Goal: Book appointment/travel/reservation

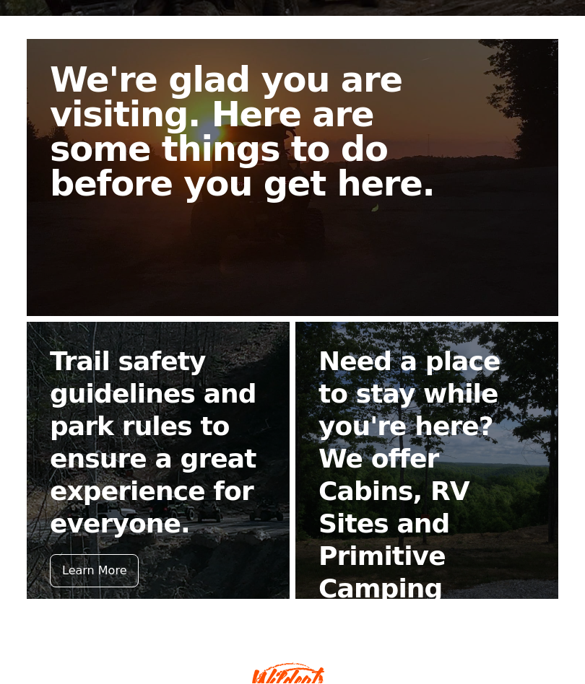
scroll to position [344, 0]
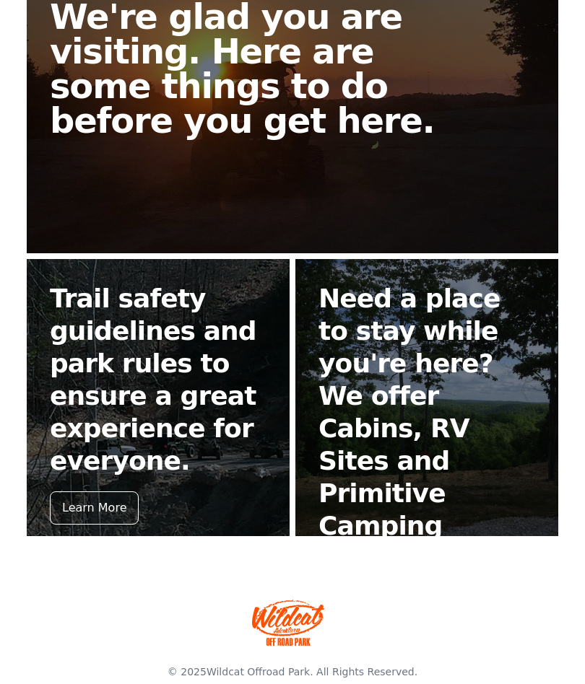
click at [364, 557] on div "Book Now" at bounding box center [359, 573] width 82 height 33
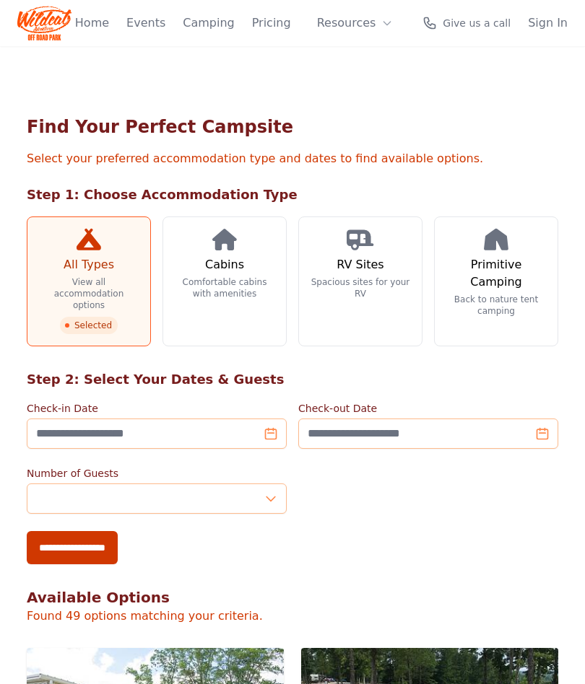
click at [218, 284] on p "Comfortable cabins with amenities" at bounding box center [225, 287] width 100 height 23
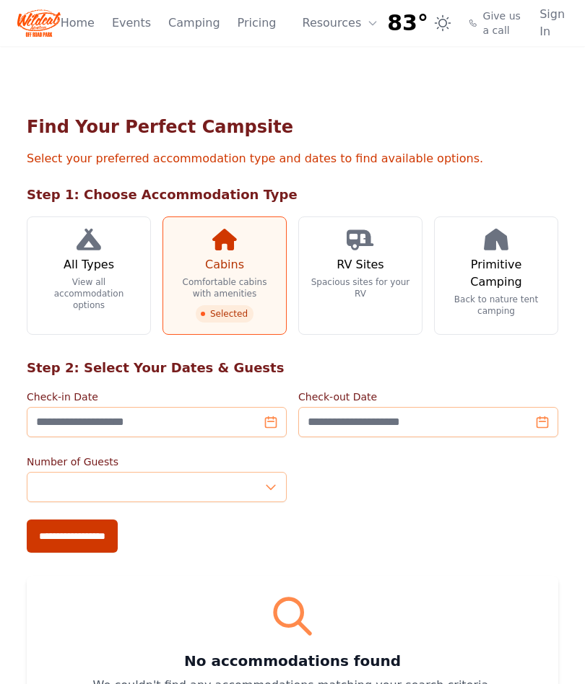
click at [240, 270] on h3 "Cabins" at bounding box center [224, 264] width 39 height 17
click at [70, 24] on link "Home" at bounding box center [78, 22] width 34 height 17
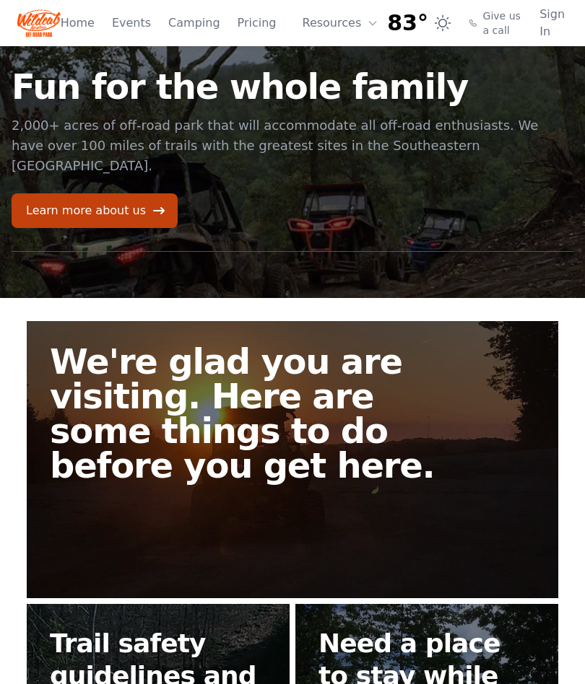
click at [192, 30] on link "Camping" at bounding box center [193, 22] width 51 height 17
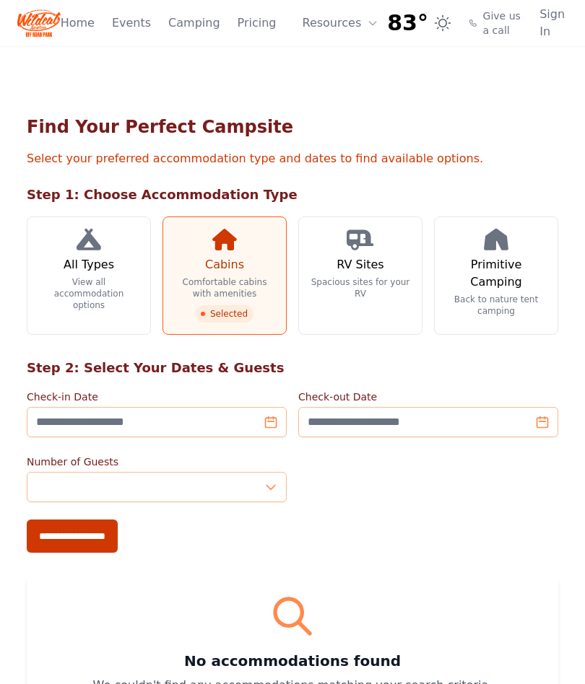
click at [227, 271] on h3 "Cabins" at bounding box center [224, 264] width 39 height 17
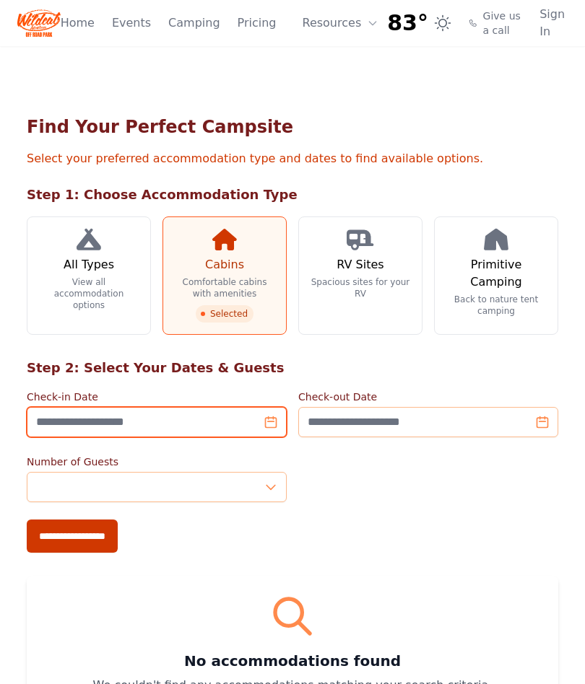
click at [273, 432] on input "Check-in Date" at bounding box center [157, 422] width 260 height 30
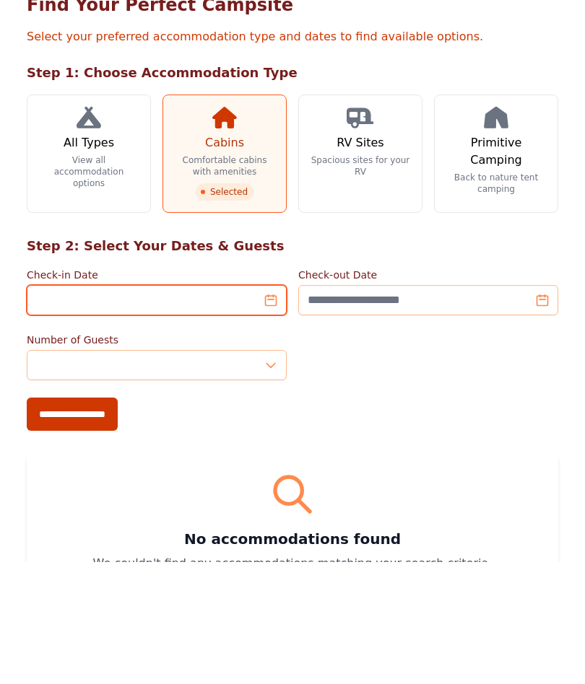
click at [276, 407] on input "Check-in Date" at bounding box center [157, 422] width 260 height 30
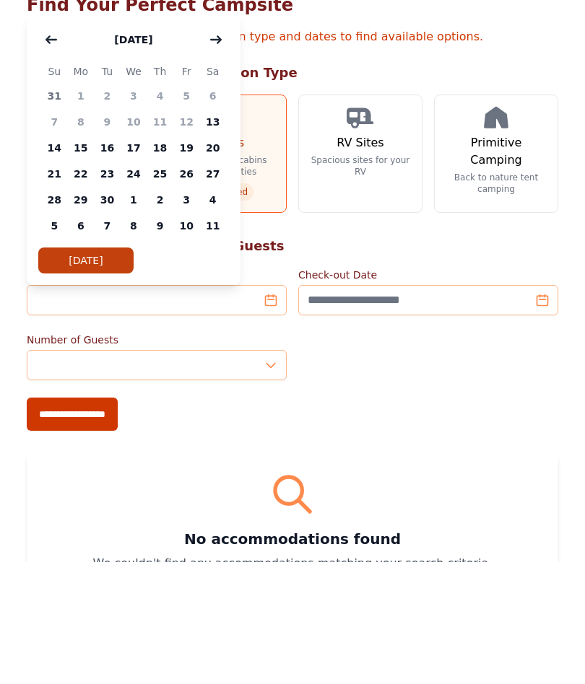
click at [219, 158] on icon "button" at bounding box center [216, 161] width 10 height 6
click at [227, 147] on button "button" at bounding box center [216, 161] width 26 height 29
click at [225, 147] on button "button" at bounding box center [216, 161] width 26 height 29
click at [227, 147] on button "button" at bounding box center [216, 161] width 26 height 29
click at [228, 147] on button "button" at bounding box center [216, 161] width 26 height 29
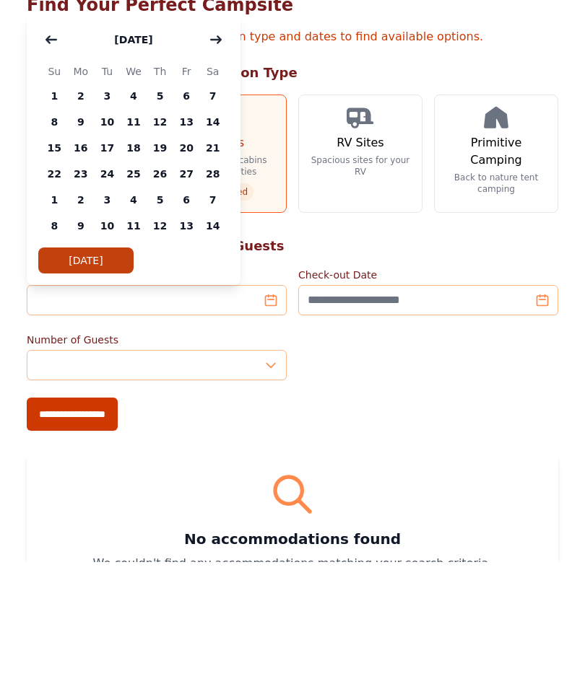
click at [227, 147] on button "button" at bounding box center [216, 161] width 26 height 29
click at [132, 231] on span "8" at bounding box center [134, 244] width 27 height 26
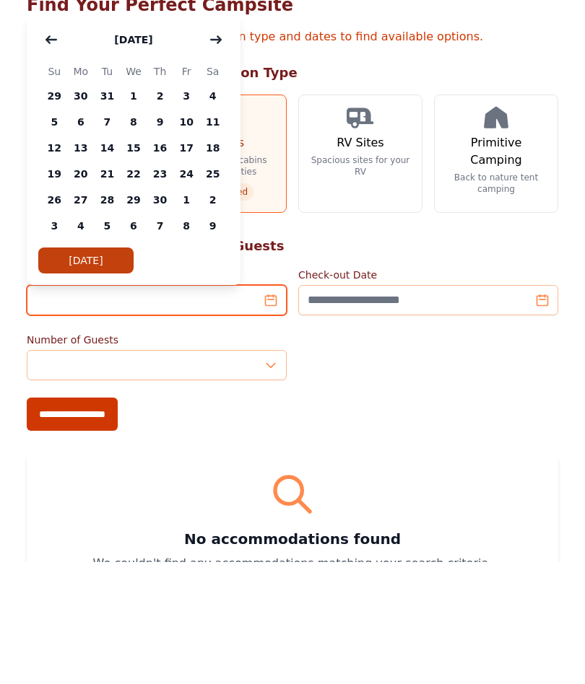
type input "**********"
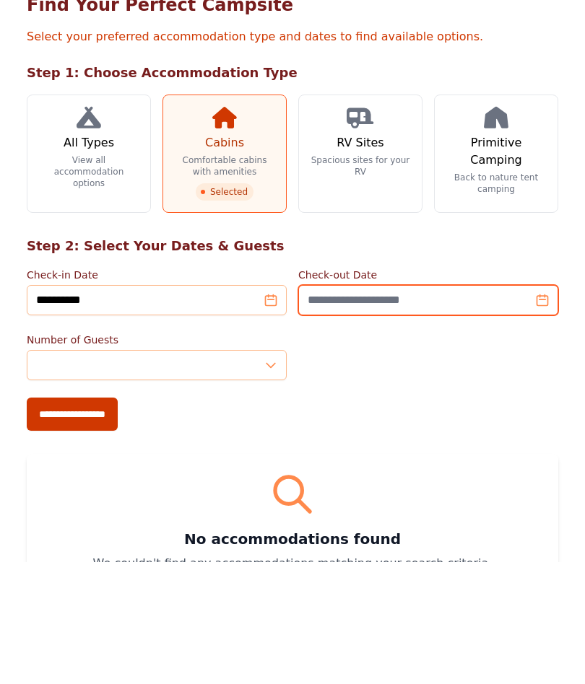
click at [551, 407] on input "Check-out Date" at bounding box center [428, 422] width 260 height 30
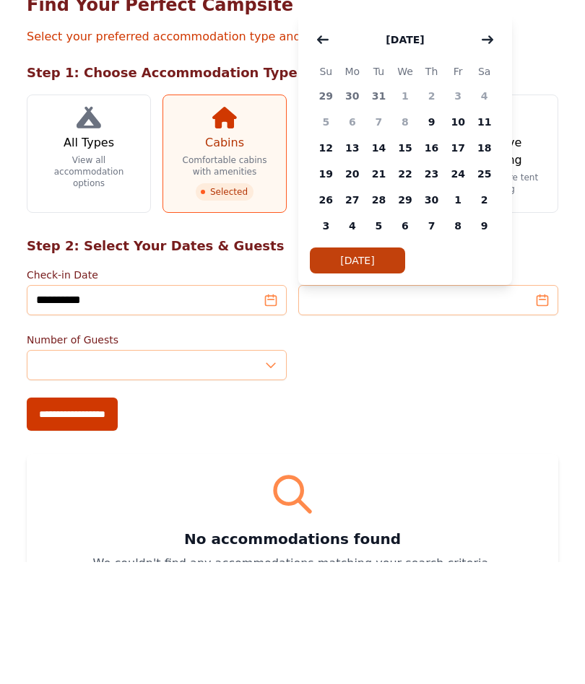
click at [330, 257] on span "12" at bounding box center [325, 270] width 27 height 26
type input "**********"
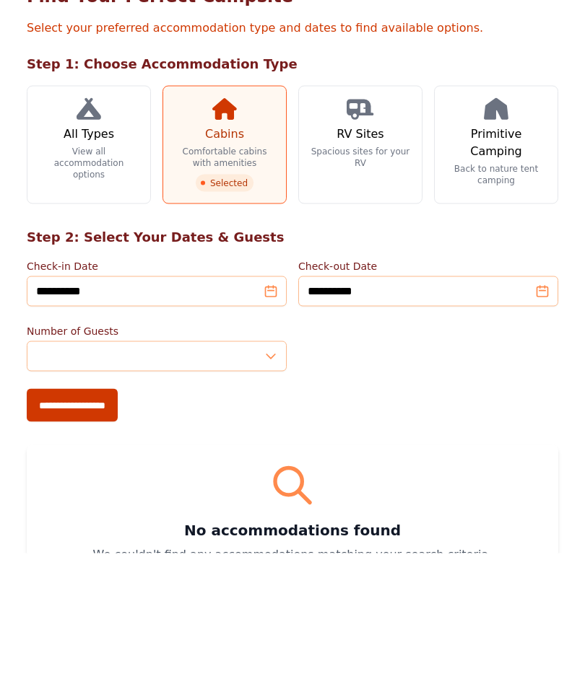
click at [513, 455] on div "Number of Guests *" at bounding box center [292, 479] width 531 height 48
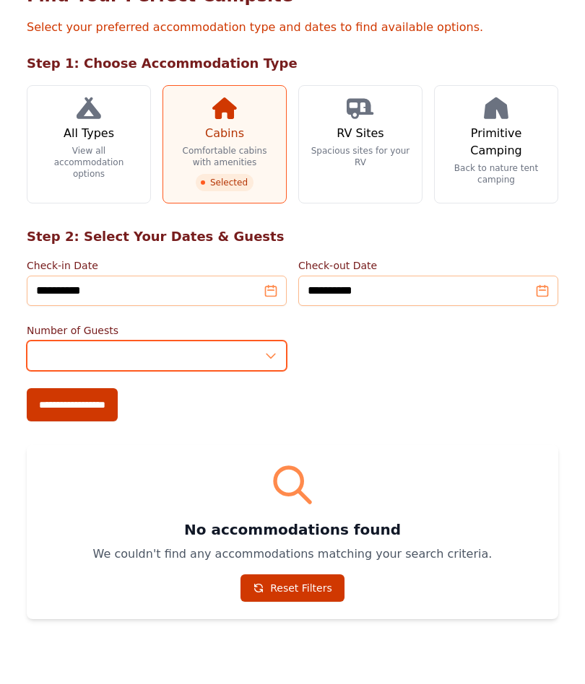
click at [278, 353] on input "*" at bounding box center [157, 356] width 260 height 30
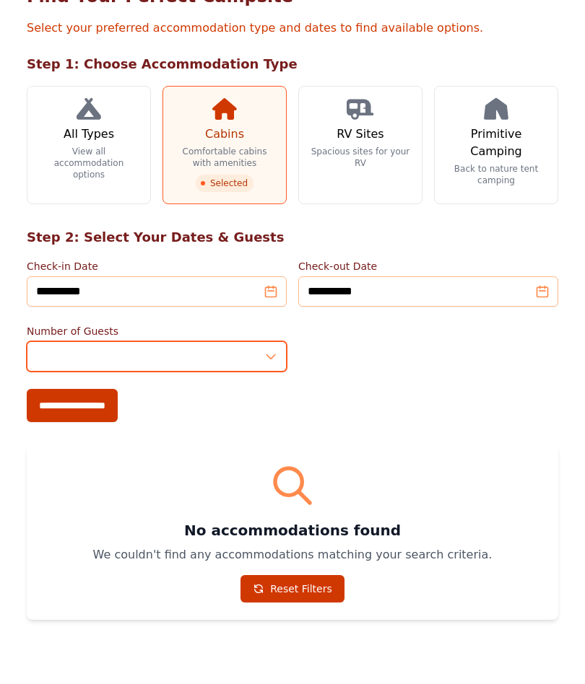
type input "*"
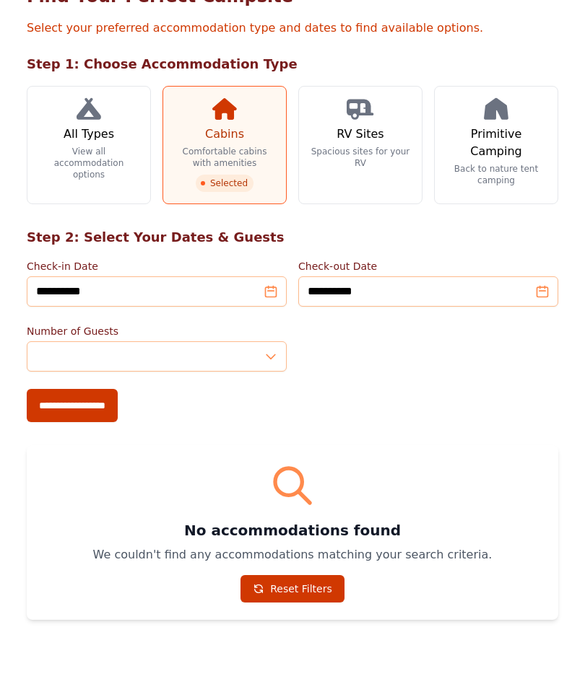
click at [82, 409] on input "**********" at bounding box center [72, 405] width 91 height 33
type input "**********"
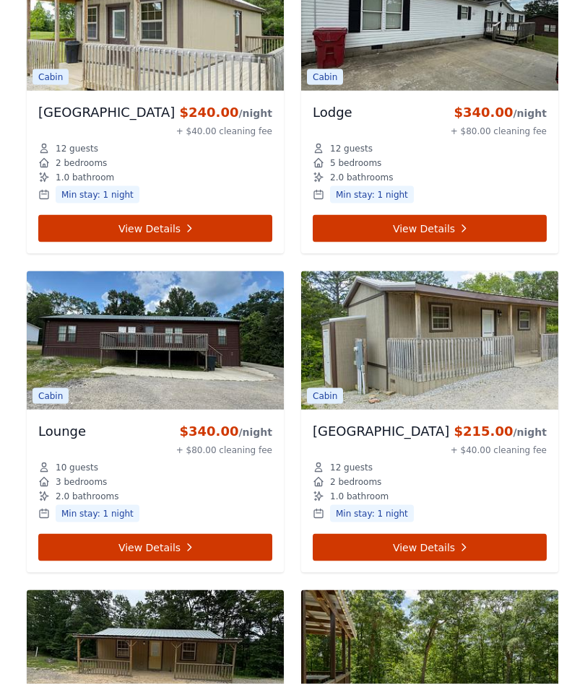
scroll to position [1054, 0]
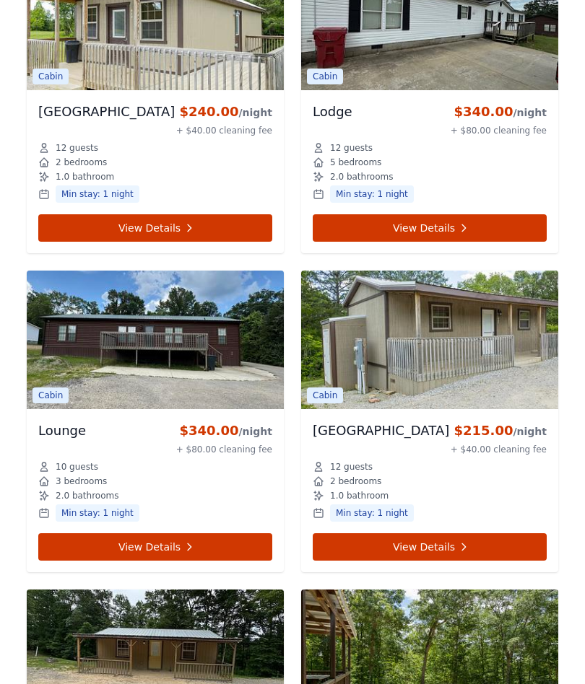
click at [138, 351] on img at bounding box center [155, 340] width 257 height 139
click at [140, 551] on link "View Details" at bounding box center [155, 546] width 234 height 27
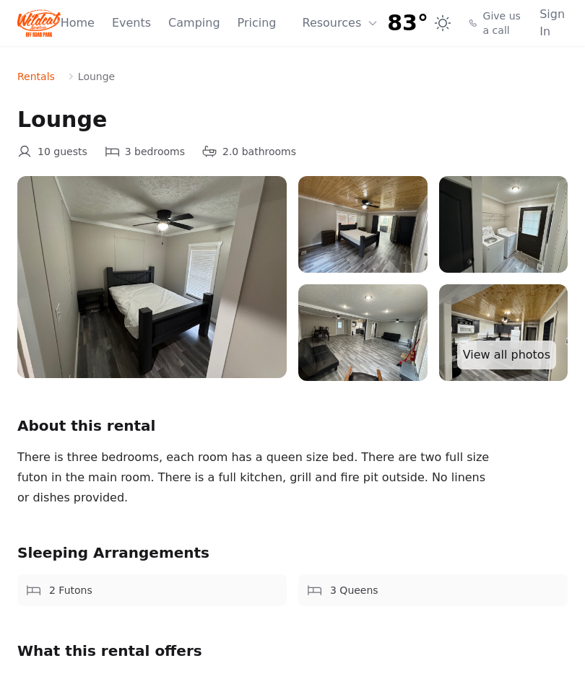
click at [164, 303] on img at bounding box center [151, 277] width 269 height 202
click at [157, 294] on img at bounding box center [151, 277] width 269 height 202
click at [360, 224] on img at bounding box center [362, 224] width 129 height 97
click at [511, 352] on link "View all photos" at bounding box center [506, 355] width 99 height 29
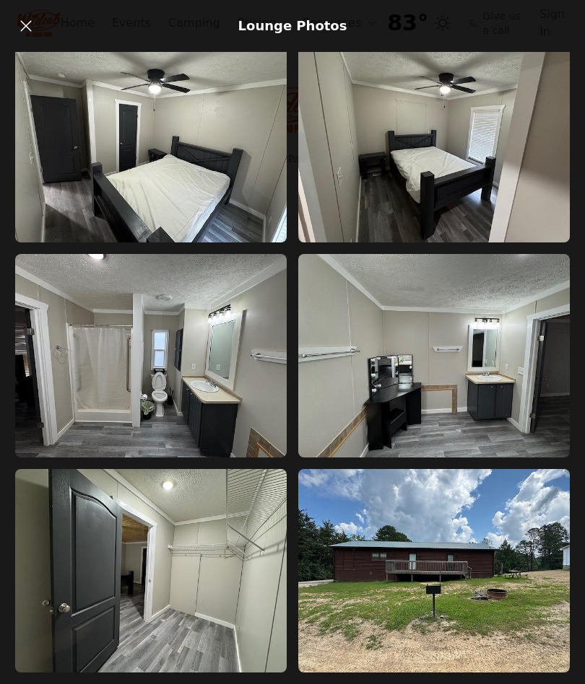
scroll to position [670, 0]
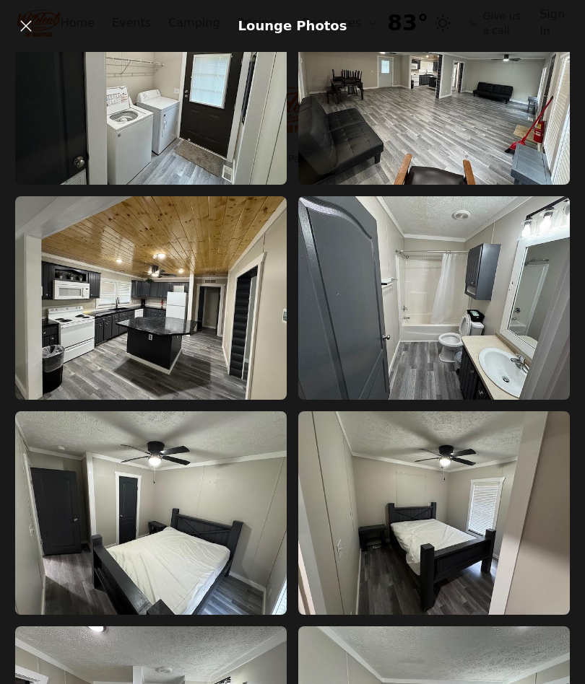
click at [18, 32] on icon at bounding box center [25, 25] width 17 height 17
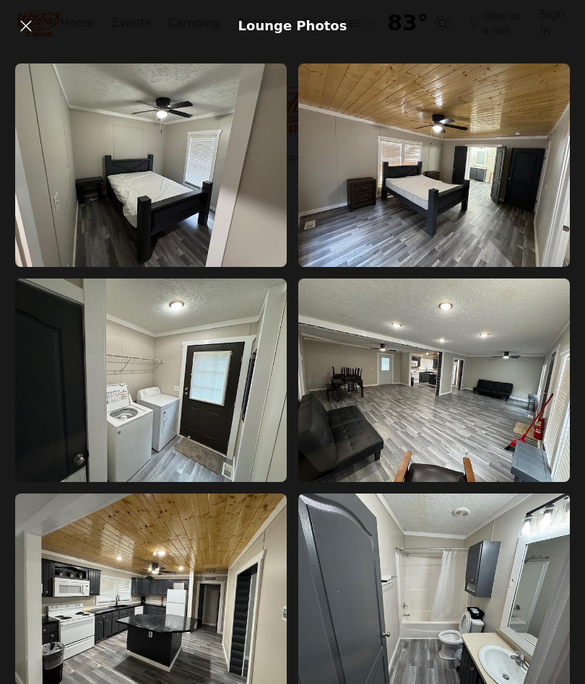
click at [19, 32] on icon at bounding box center [25, 25] width 17 height 17
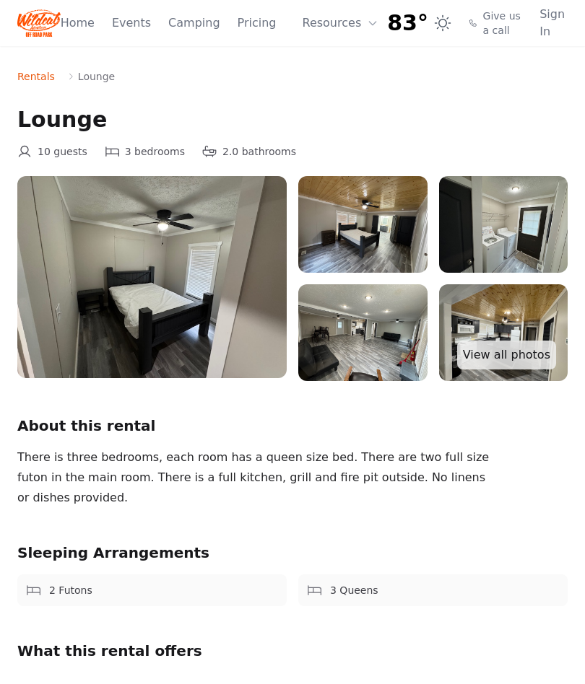
click at [245, 20] on link "Pricing" at bounding box center [256, 22] width 39 height 17
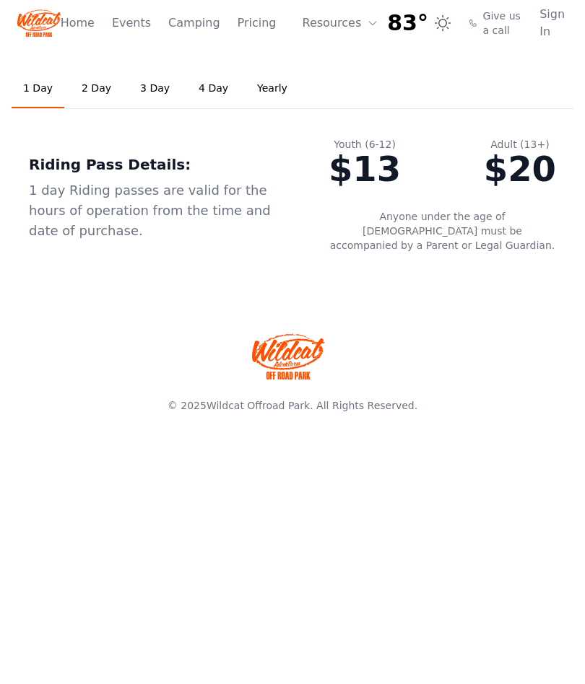
click at [144, 91] on link "3 Day" at bounding box center [154, 88] width 53 height 39
click at [200, 96] on link "4 Day" at bounding box center [213, 88] width 53 height 39
click at [261, 93] on link "Yearly" at bounding box center [271, 88] width 53 height 39
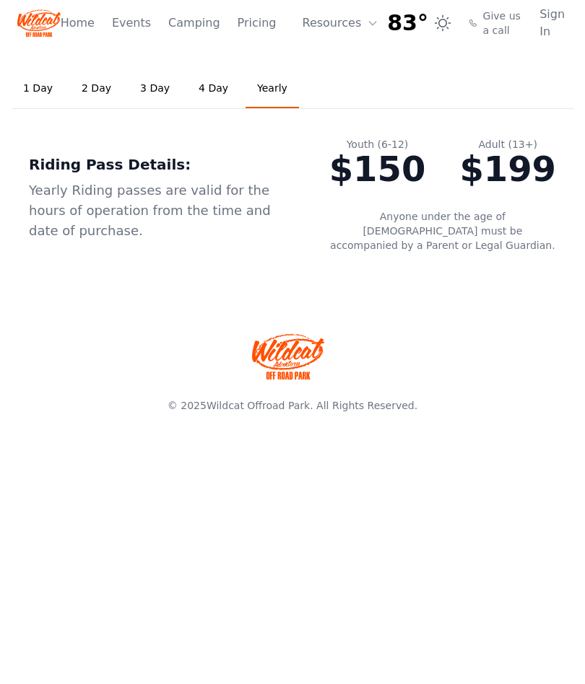
click at [189, 85] on link "4 Day" at bounding box center [213, 88] width 53 height 39
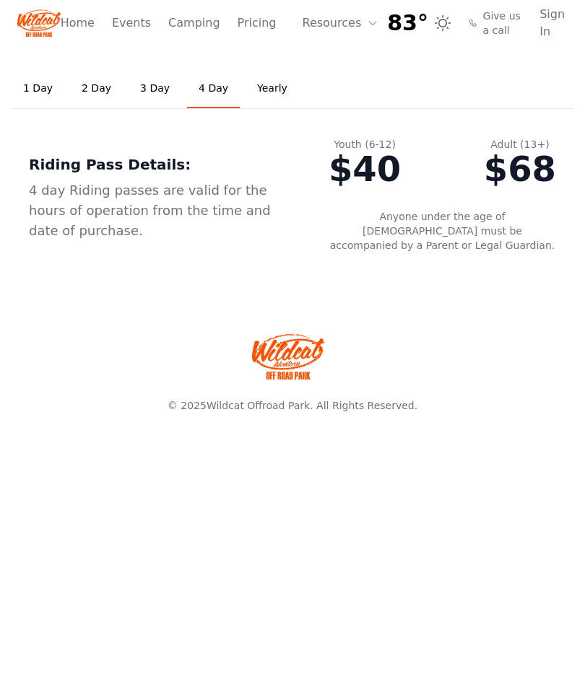
click at [139, 89] on link "3 Day" at bounding box center [154, 88] width 53 height 39
